Goal: Communication & Community: Share content

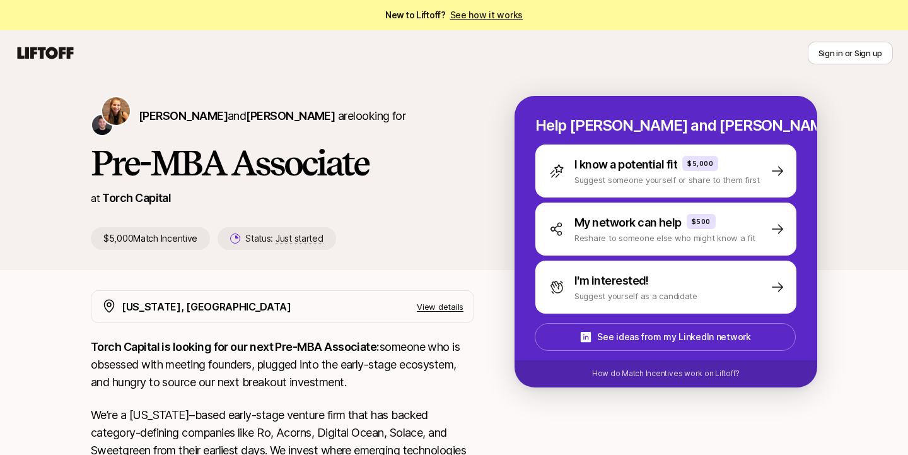
scroll to position [6, 0]
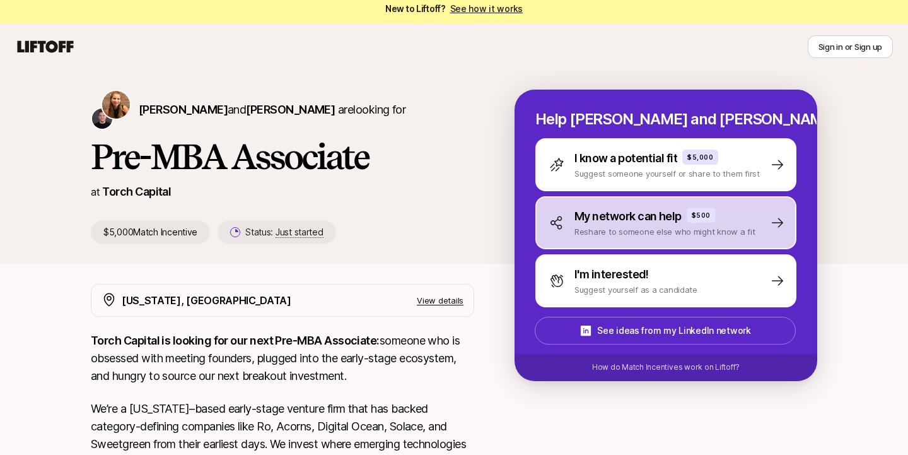
click at [580, 210] on p "My network can help" at bounding box center [627, 216] width 107 height 18
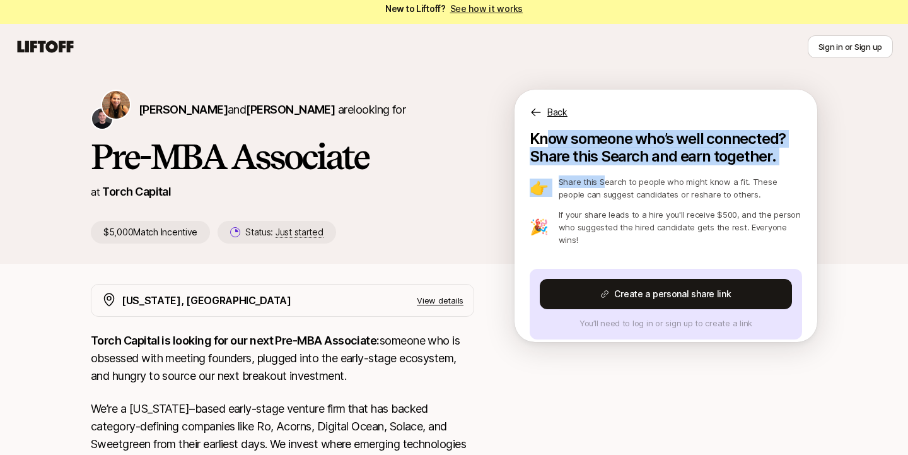
drag, startPoint x: 545, startPoint y: 146, endPoint x: 598, endPoint y: 186, distance: 67.1
click at [598, 186] on div "Know someone who’s well connected? Share this Search and earn together. 👉 Share…" at bounding box center [666, 234] width 272 height 209
click at [598, 186] on p "Share this Search to people who might know a fit. These people can suggest cand…" at bounding box center [680, 187] width 243 height 25
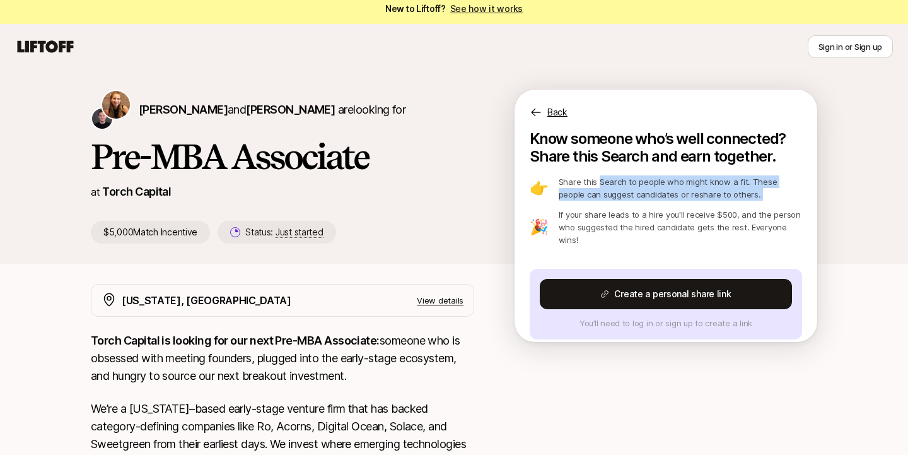
drag, startPoint x: 598, startPoint y: 186, endPoint x: 574, endPoint y: 204, distance: 30.6
click at [574, 204] on div "👉 Share this Search to people who might know a fit. These people can suggest ca…" at bounding box center [666, 210] width 272 height 71
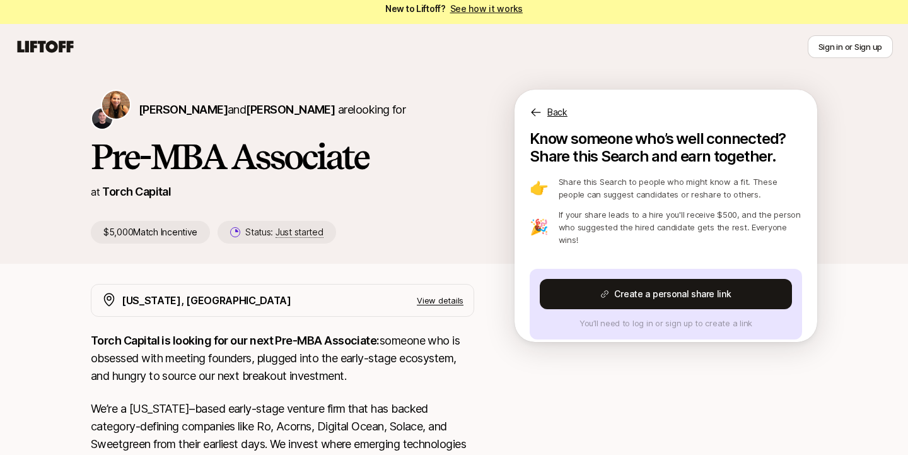
click at [574, 212] on p "If your share leads to a hire you'll receive $500, and the person who suggested…" at bounding box center [680, 227] width 243 height 38
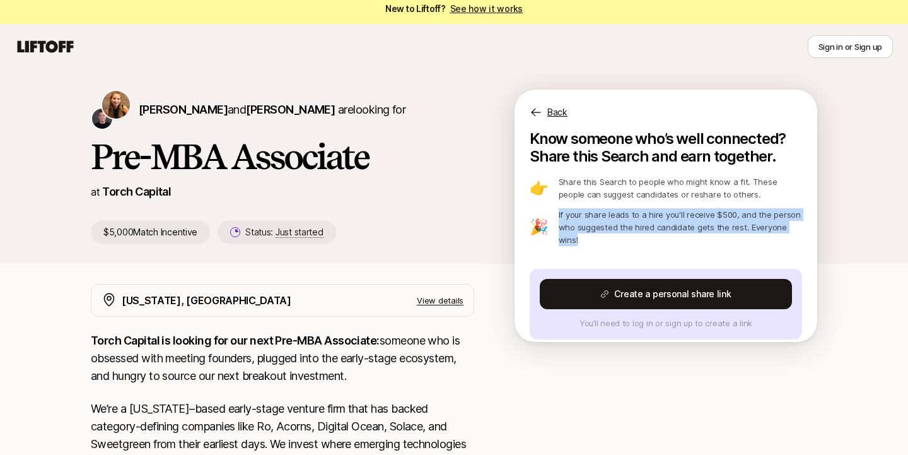
click at [574, 212] on p "If your share leads to a hire you'll receive $500, and the person who suggested…" at bounding box center [680, 227] width 243 height 38
click at [595, 217] on p "If your share leads to a hire you'll receive $500, and the person who suggested…" at bounding box center [680, 227] width 243 height 38
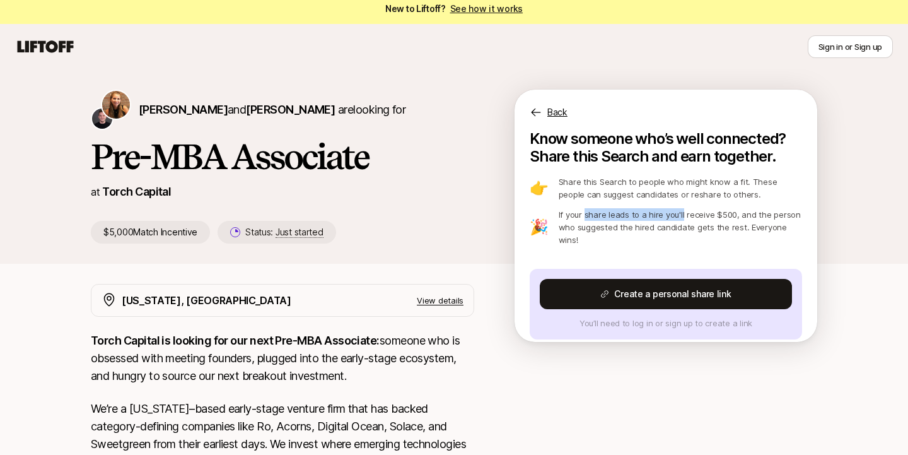
drag, startPoint x: 595, startPoint y: 217, endPoint x: 657, endPoint y: 214, distance: 61.8
click at [657, 214] on p "If your share leads to a hire you'll receive $500, and the person who suggested…" at bounding box center [680, 227] width 243 height 38
click at [692, 214] on p "If your share leads to a hire you'll receive $500, and the person who suggested…" at bounding box center [680, 227] width 243 height 38
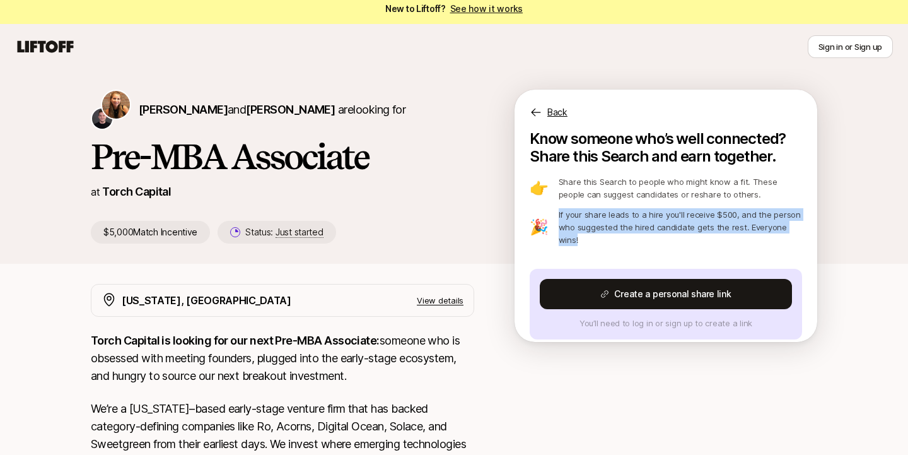
click at [692, 214] on p "If your share leads to a hire you'll receive $500, and the person who suggested…" at bounding box center [680, 227] width 243 height 38
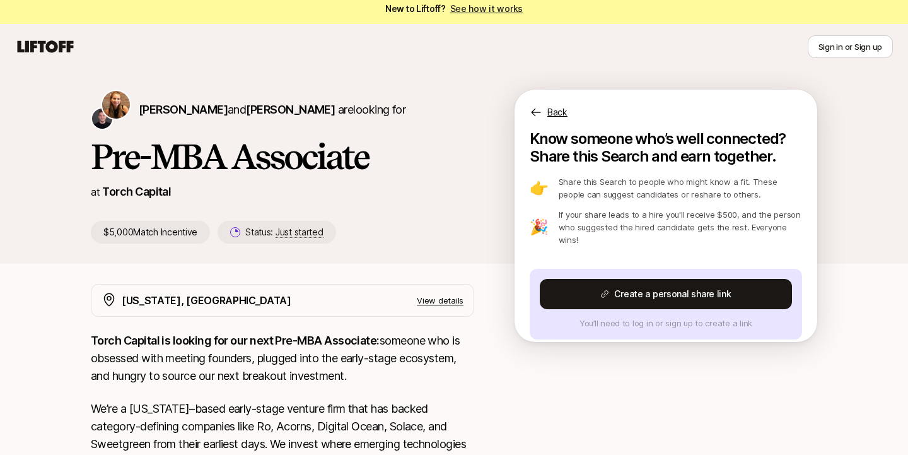
click at [673, 214] on p "If your share leads to a hire you'll receive $500, and the person who suggested…" at bounding box center [680, 227] width 243 height 38
drag, startPoint x: 673, startPoint y: 214, endPoint x: 642, endPoint y: 227, distance: 34.2
click at [642, 228] on p "If your share leads to a hire you'll receive $500, and the person who suggested…" at bounding box center [680, 227] width 243 height 38
click at [552, 117] on p "Back" at bounding box center [557, 112] width 20 height 15
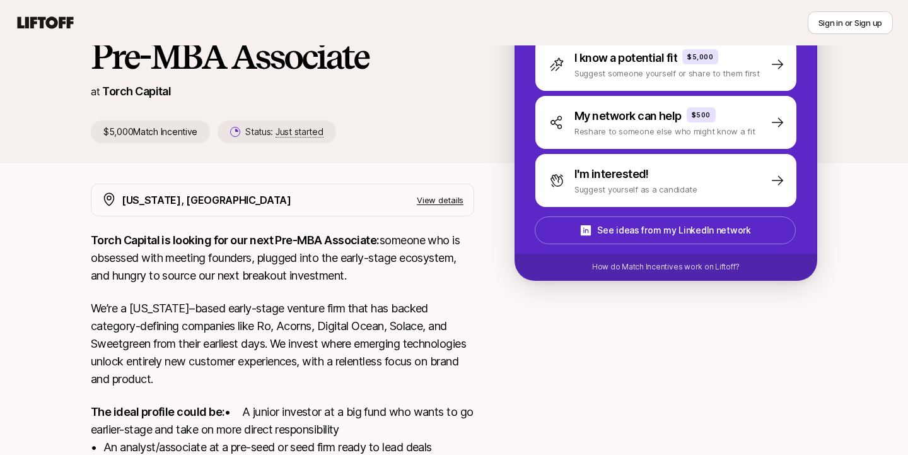
scroll to position [105, 0]
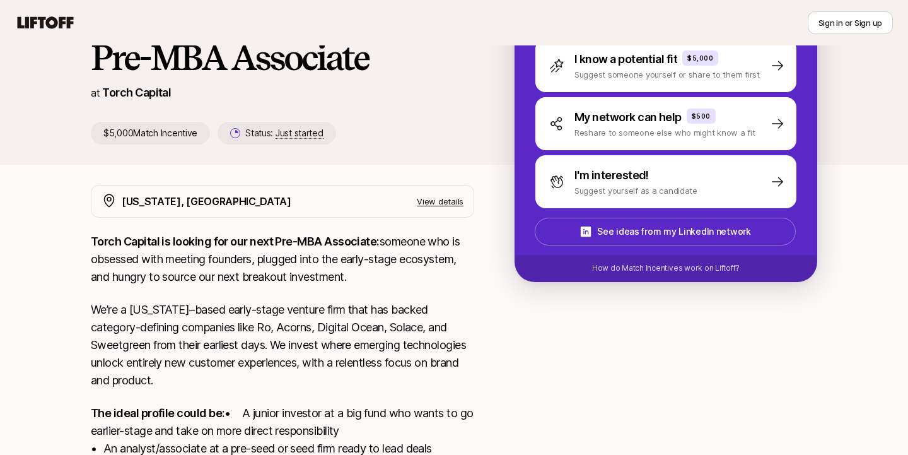
click at [446, 206] on p "View details" at bounding box center [440, 201] width 47 height 13
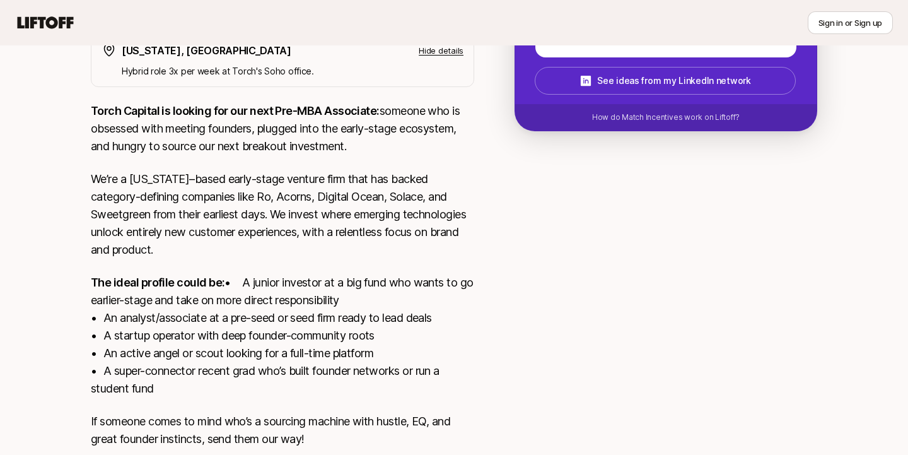
scroll to position [347, 0]
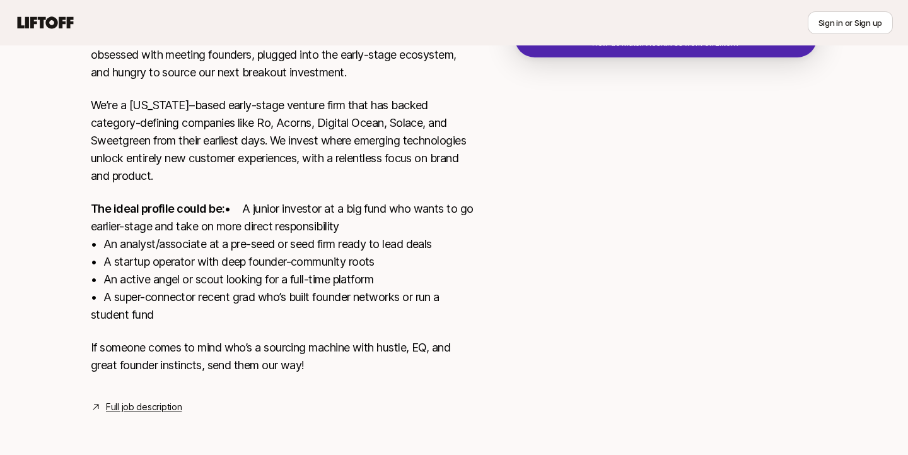
click at [122, 403] on link "Full job description" at bounding box center [144, 406] width 76 height 15
